Goal: Transaction & Acquisition: Subscribe to service/newsletter

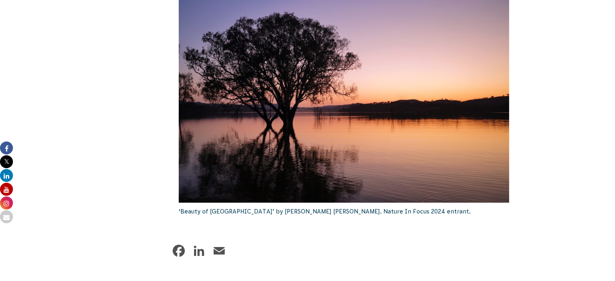
scroll to position [889, 0]
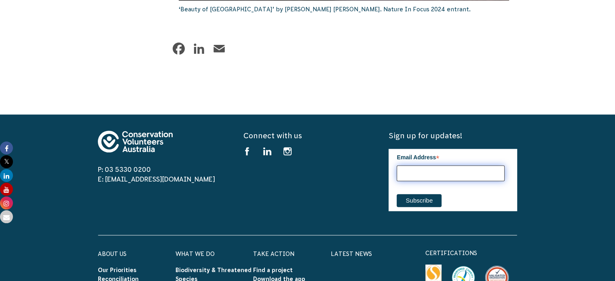
click at [413, 175] on input "Email Address *" at bounding box center [450, 173] width 108 height 16
click at [403, 175] on input "her" at bounding box center [450, 173] width 108 height 16
click at [413, 174] on input "Her" at bounding box center [450, 173] width 108 height 16
type input "Herman _alice@hotmail.com"
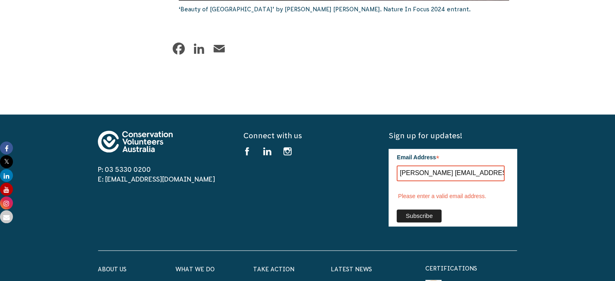
click at [425, 202] on div "Email Address * Herman _alice@hotmail.com Please enter a valid email address. S…" at bounding box center [452, 188] width 112 height 78
click at [426, 217] on input "Subscribe" at bounding box center [418, 215] width 45 height 13
click at [396, 209] on input "Subscribe" at bounding box center [418, 215] width 45 height 13
click at [422, 215] on input "Subscribe" at bounding box center [418, 215] width 45 height 13
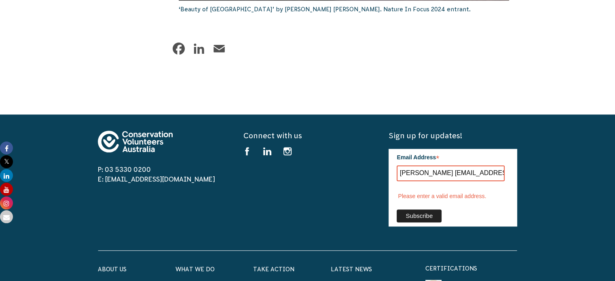
click at [422, 215] on input "Subscribe" at bounding box center [418, 215] width 45 height 13
click at [428, 217] on input "Subscribe" at bounding box center [418, 215] width 45 height 13
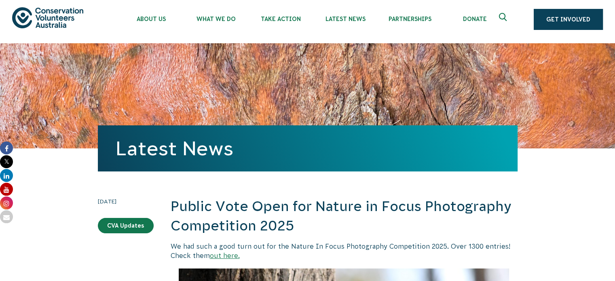
scroll to position [0, 0]
